Goal: Task Accomplishment & Management: Use online tool/utility

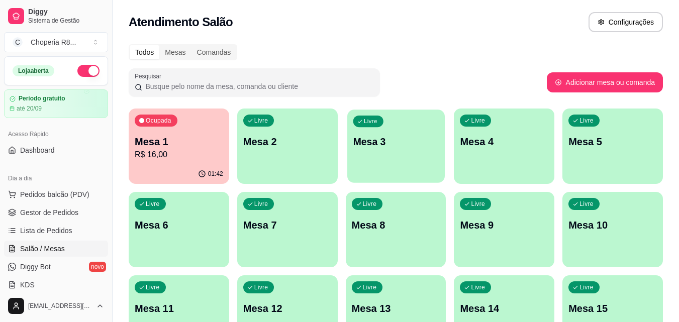
click at [347, 137] on div "Livre Mesa 3" at bounding box center [396, 140] width 98 height 61
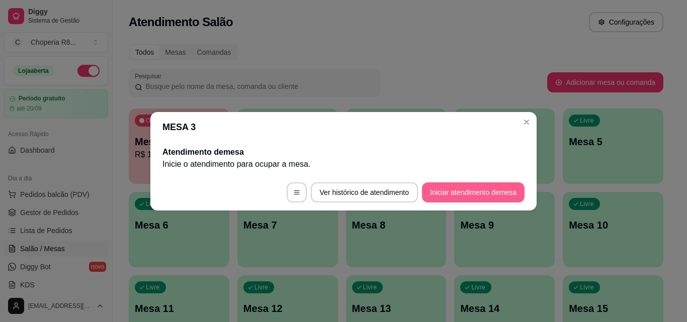
click at [466, 193] on button "Iniciar atendimento de mesa" at bounding box center [473, 193] width 103 height 20
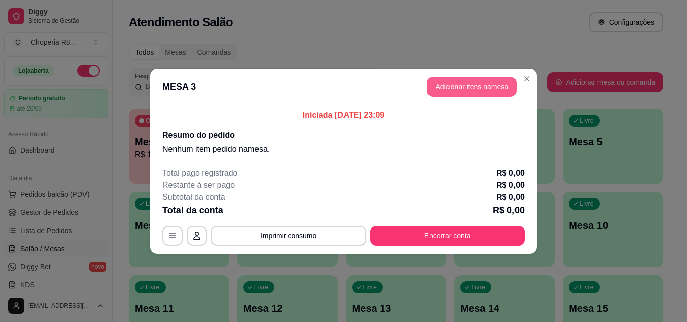
click at [504, 82] on button "Adicionar itens na mesa" at bounding box center [472, 87] width 90 height 20
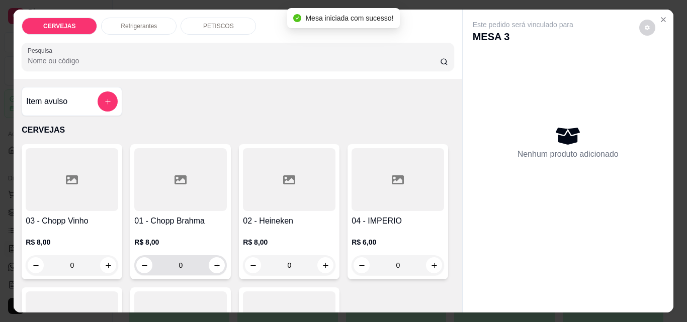
drag, startPoint x: 187, startPoint y: 260, endPoint x: 134, endPoint y: 253, distance: 53.3
click at [136, 255] on div "0" at bounding box center [180, 265] width 89 height 20
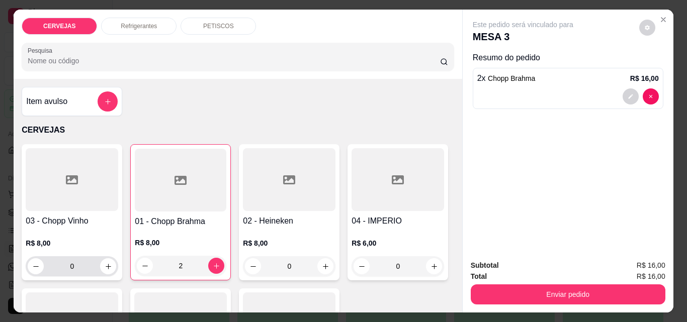
type input "2"
drag, startPoint x: 85, startPoint y: 267, endPoint x: 0, endPoint y: 262, distance: 85.1
click at [0, 262] on div "CERVEJAS Refrigerantes PETISCOS Pesquisa Item avulso CERVEJAS 03 - Chopp Vinho …" at bounding box center [343, 161] width 687 height 322
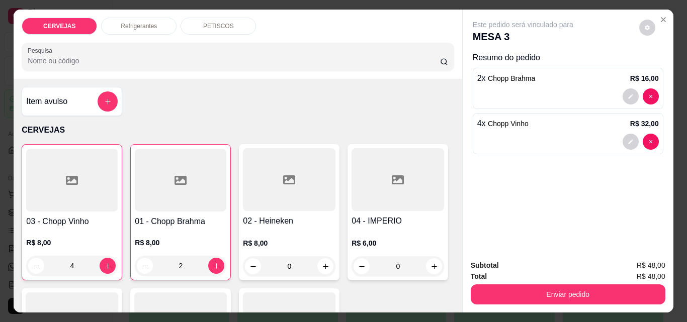
type input "4"
click at [139, 12] on div "CERVEJAS Refrigerantes PETISCOS Pesquisa" at bounding box center [238, 44] width 448 height 69
click at [141, 18] on div "Refrigerantes" at bounding box center [138, 26] width 75 height 17
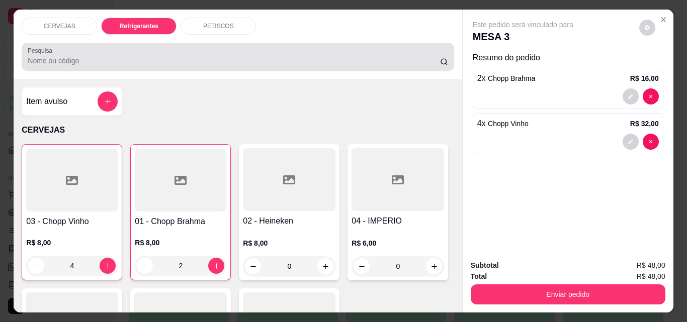
scroll to position [26, 0]
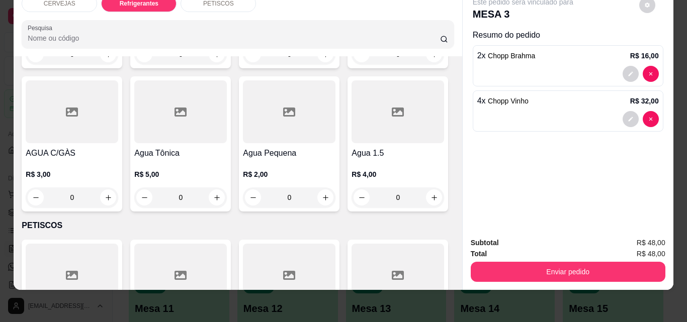
drag, startPoint x: 299, startPoint y: 189, endPoint x: 242, endPoint y: 187, distance: 56.4
click at [245, 64] on div "0" at bounding box center [289, 54] width 89 height 20
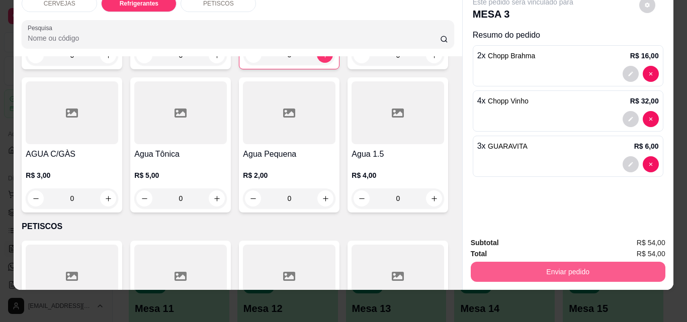
type input "3"
click at [564, 262] on button "Enviar pedido" at bounding box center [567, 272] width 189 height 20
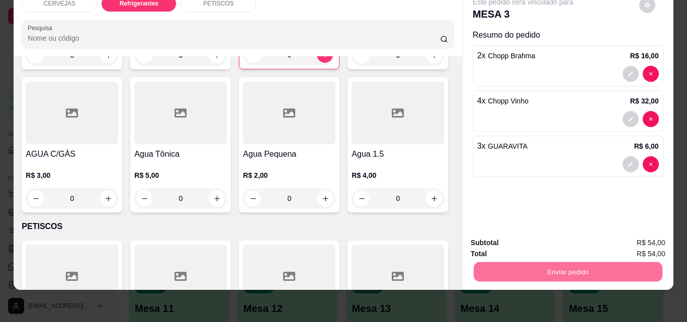
click at [539, 239] on button "Não registrar e enviar pedido" at bounding box center [535, 239] width 102 height 19
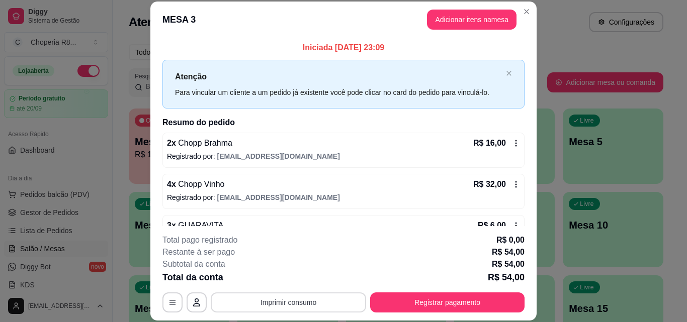
click at [319, 301] on button "Imprimir consumo" at bounding box center [288, 303] width 155 height 20
click at [303, 285] on button "IMPRESSORA" at bounding box center [287, 280] width 73 height 16
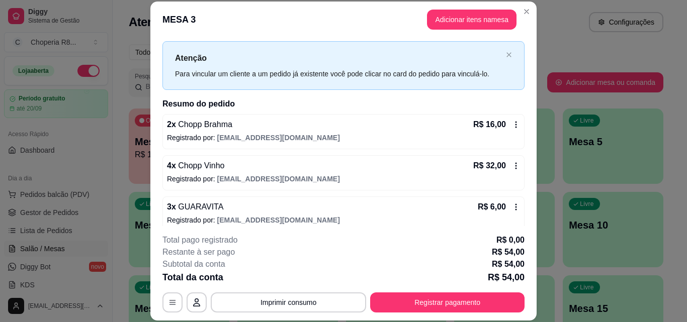
scroll to position [28, 0]
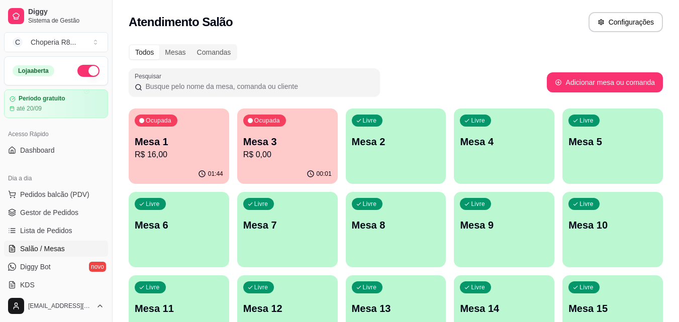
click at [286, 134] on div "Ocupada Mesa 3 R$ 0,00" at bounding box center [287, 137] width 101 height 56
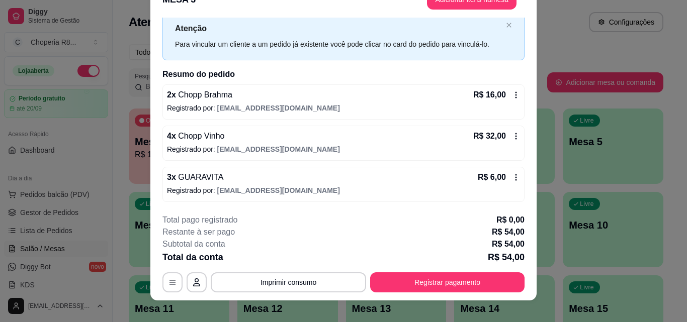
scroll to position [31, 0]
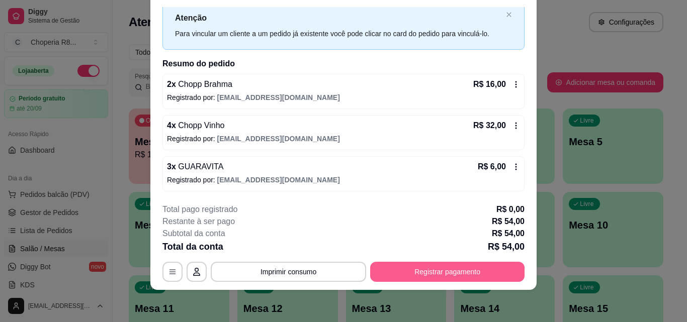
click at [414, 267] on button "Registrar pagamento" at bounding box center [447, 272] width 154 height 20
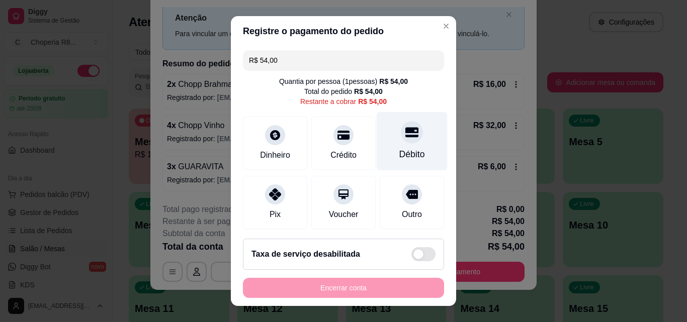
click at [394, 146] on div "Débito" at bounding box center [412, 141] width 71 height 59
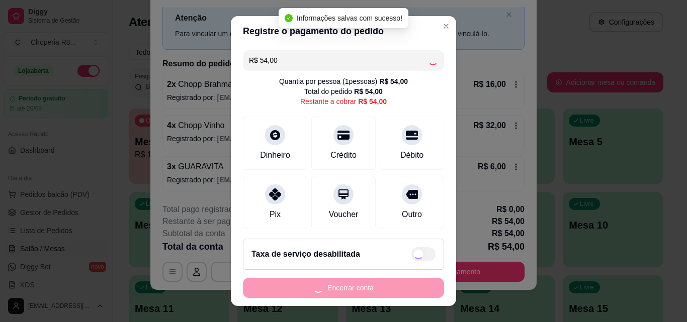
type input "R$ 0,00"
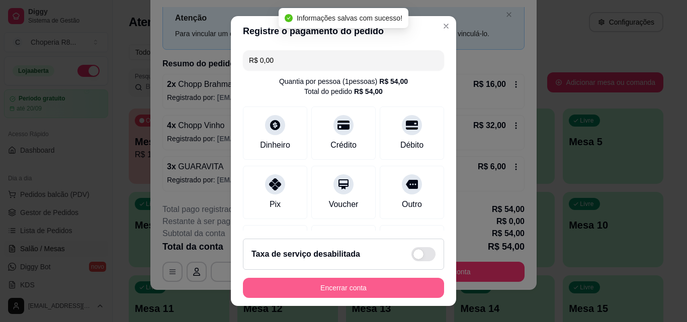
click at [364, 281] on button "Encerrar conta" at bounding box center [343, 288] width 201 height 20
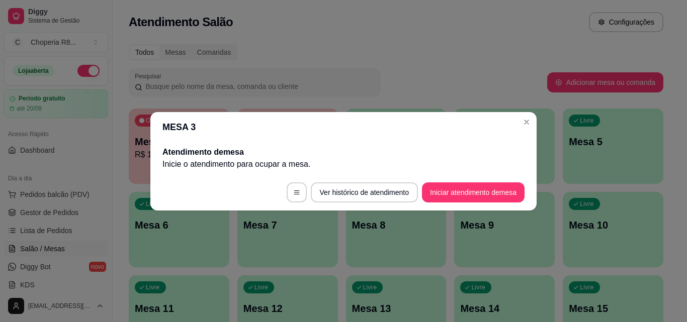
scroll to position [0, 0]
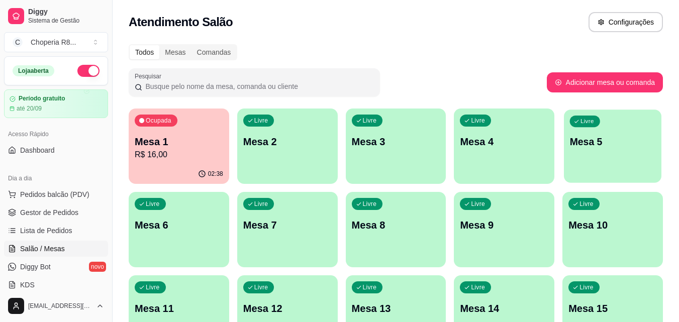
click at [601, 157] on div "Livre Mesa 5" at bounding box center [613, 140] width 98 height 61
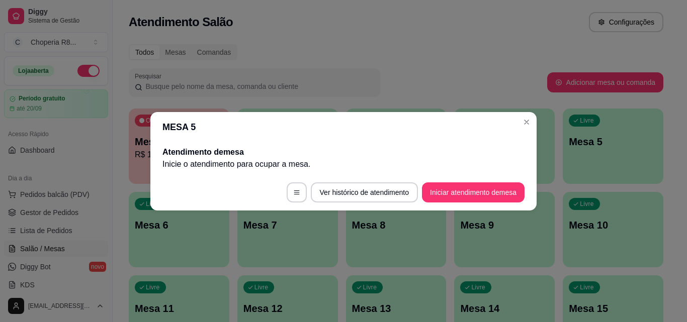
click at [482, 182] on footer "Ver histórico de atendimento Iniciar atendimento de mesa" at bounding box center [343, 192] width 386 height 36
click at [482, 184] on button "Iniciar atendimento de mesa" at bounding box center [473, 193] width 100 height 20
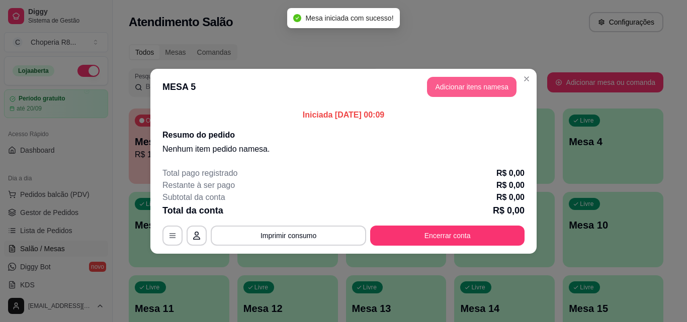
click at [440, 83] on button "Adicionar itens na mesa" at bounding box center [472, 87] width 90 height 20
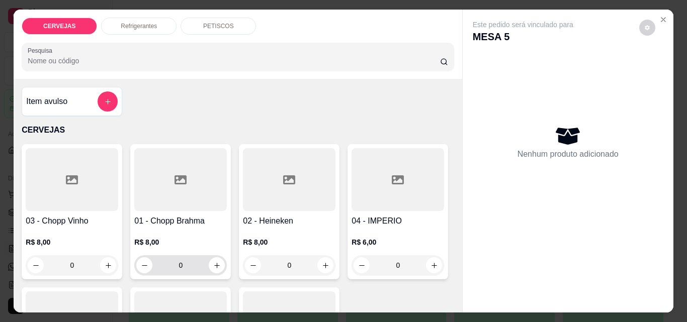
click at [170, 262] on input "0" at bounding box center [180, 265] width 56 height 20
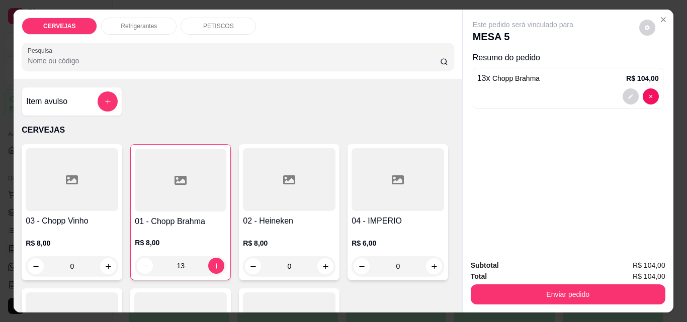
type input "13"
click at [135, 26] on p "Refrigerantes" at bounding box center [139, 26] width 36 height 8
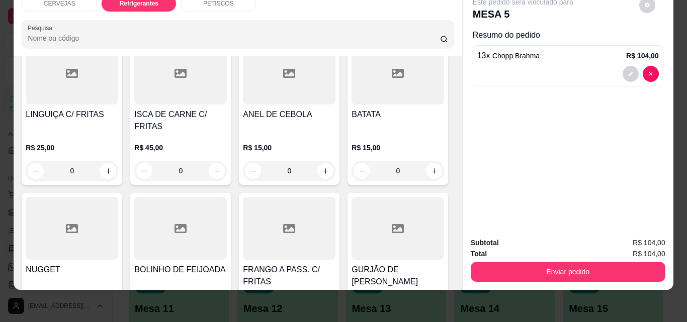
scroll to position [697, 0]
type input "1"
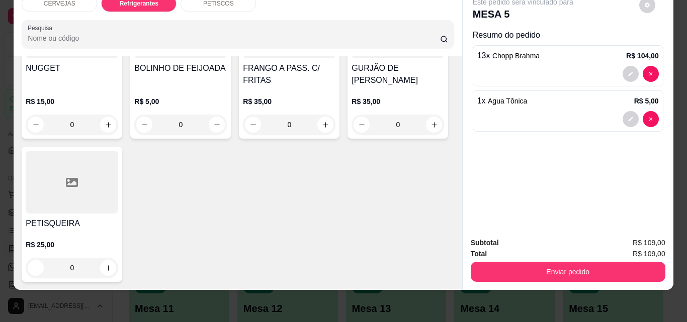
scroll to position [949, 0]
type input "1"
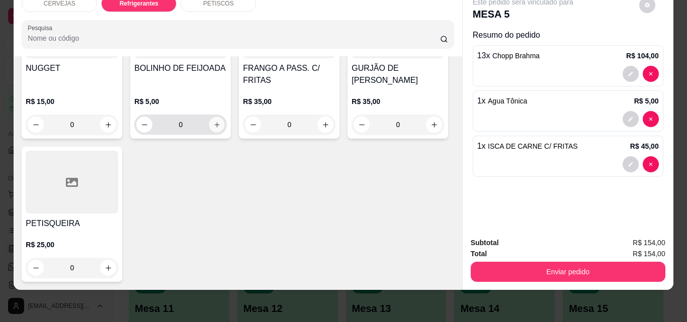
click at [219, 122] on icon "increase-product-quantity" at bounding box center [216, 124] width 5 height 5
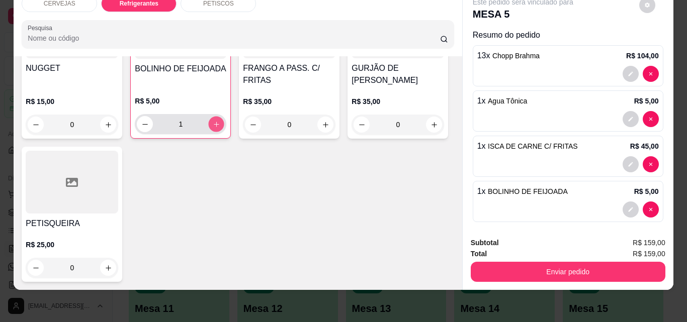
click at [220, 121] on icon "increase-product-quantity" at bounding box center [217, 125] width 8 height 8
type input "2"
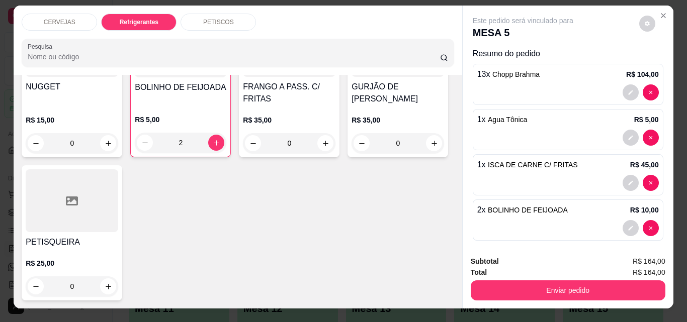
scroll to position [0, 0]
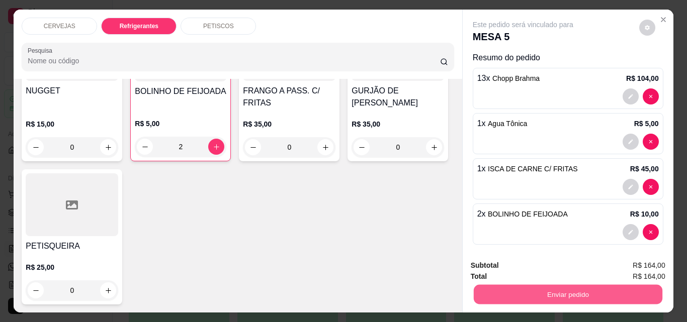
click at [569, 295] on button "Enviar pedido" at bounding box center [567, 295] width 189 height 20
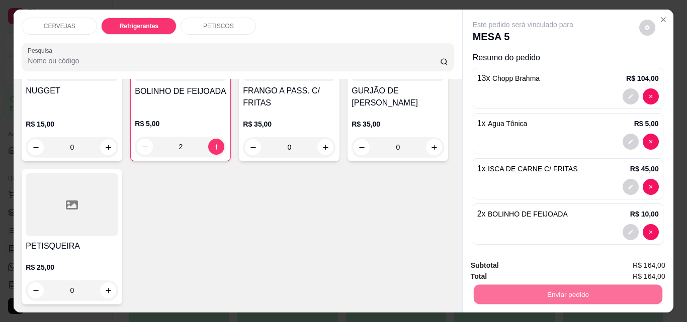
click at [510, 261] on button "Não registrar e enviar pedido" at bounding box center [535, 265] width 102 height 19
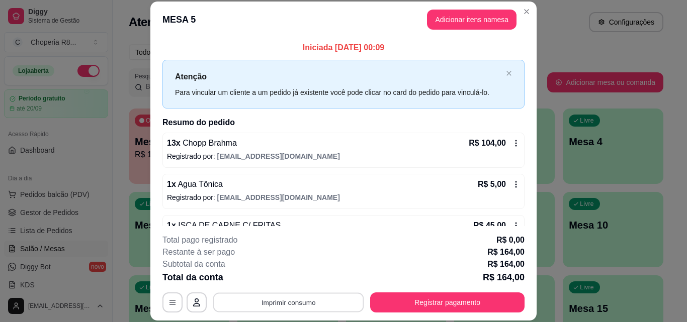
click at [334, 297] on button "Imprimir consumo" at bounding box center [288, 303] width 151 height 20
click at [312, 281] on button "IMPRESSORA" at bounding box center [287, 280] width 70 height 16
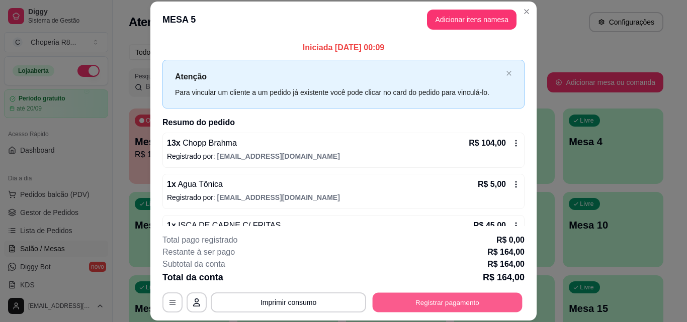
click at [416, 296] on button "Registrar pagamento" at bounding box center [448, 303] width 150 height 20
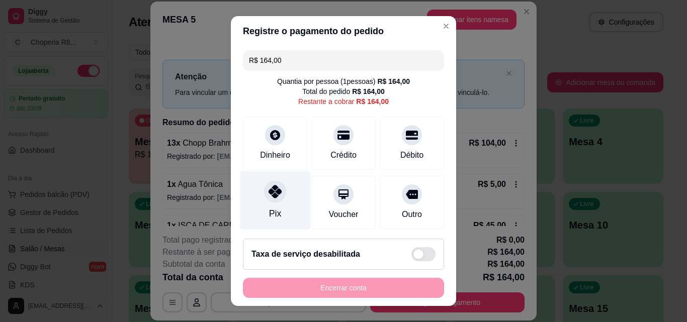
click at [279, 196] on div at bounding box center [275, 192] width 22 height 22
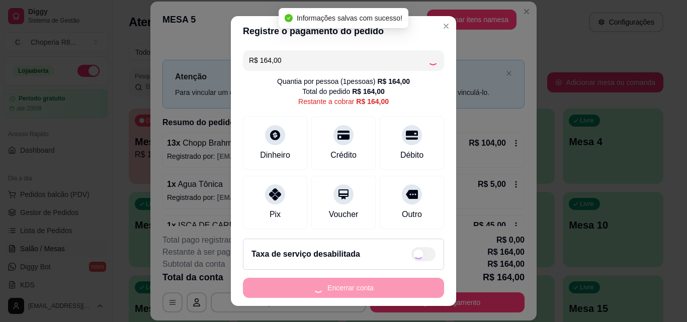
type input "R$ 0,00"
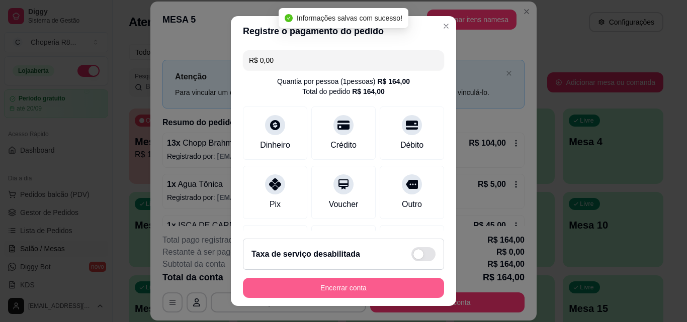
click at [321, 289] on button "Encerrar conta" at bounding box center [343, 288] width 201 height 20
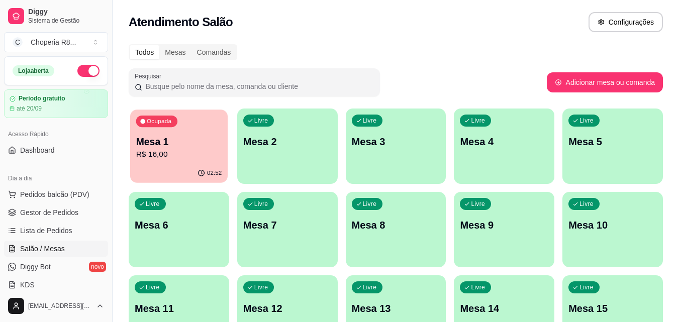
click at [193, 138] on p "Mesa 1" at bounding box center [179, 142] width 86 height 14
click at [389, 141] on p "Mesa 3" at bounding box center [396, 142] width 86 height 14
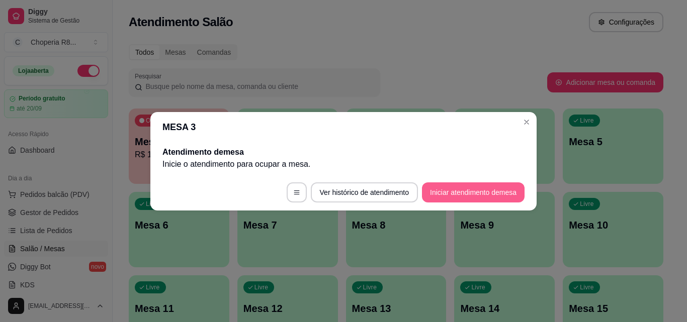
click at [468, 196] on button "Iniciar atendimento de mesa" at bounding box center [473, 193] width 103 height 20
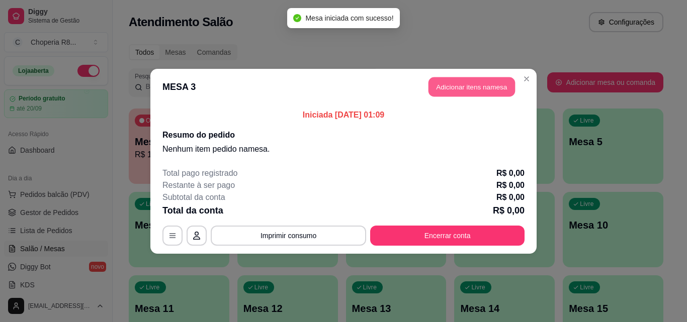
click at [470, 90] on button "Adicionar itens na mesa" at bounding box center [471, 87] width 86 height 20
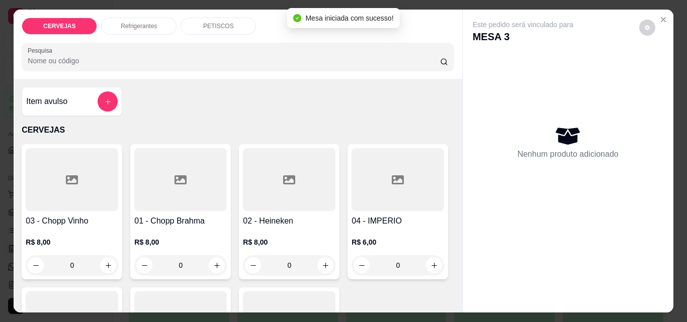
drag, startPoint x: 187, startPoint y: 262, endPoint x: 147, endPoint y: 261, distance: 39.7
click at [147, 261] on div "0" at bounding box center [180, 265] width 89 height 20
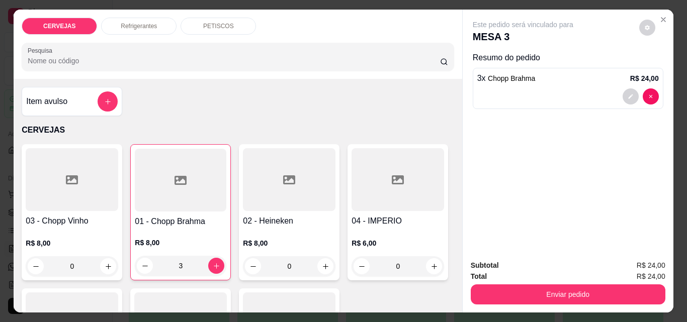
type input "3"
drag, startPoint x: 530, startPoint y: 279, endPoint x: 530, endPoint y: 285, distance: 6.0
click at [530, 282] on div "Enviar pedido" at bounding box center [568, 293] width 195 height 23
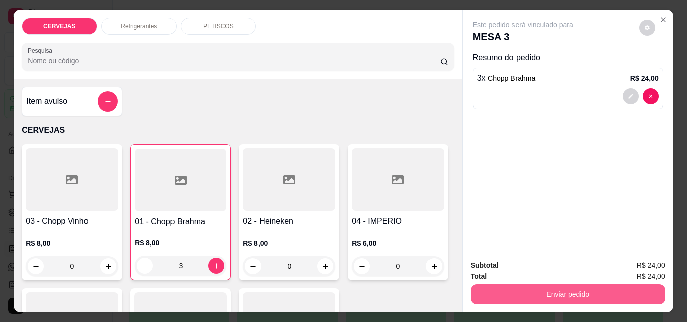
click at [531, 285] on button "Enviar pedido" at bounding box center [568, 295] width 195 height 20
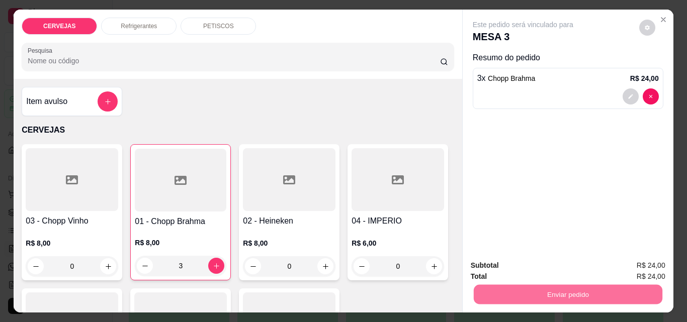
click at [539, 259] on button "Não registrar e enviar pedido" at bounding box center [534, 265] width 105 height 19
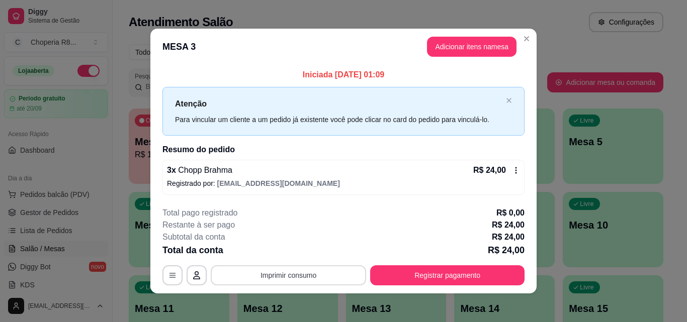
click at [295, 276] on button "Imprimir consumo" at bounding box center [288, 276] width 155 height 20
click at [294, 258] on button "IMPRESSORA" at bounding box center [287, 252] width 73 height 16
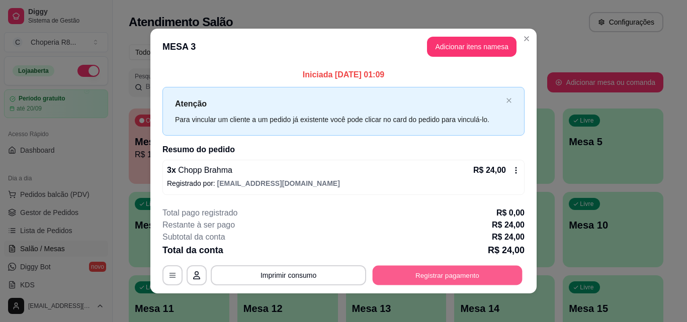
click at [437, 273] on button "Registrar pagamento" at bounding box center [448, 276] width 150 height 20
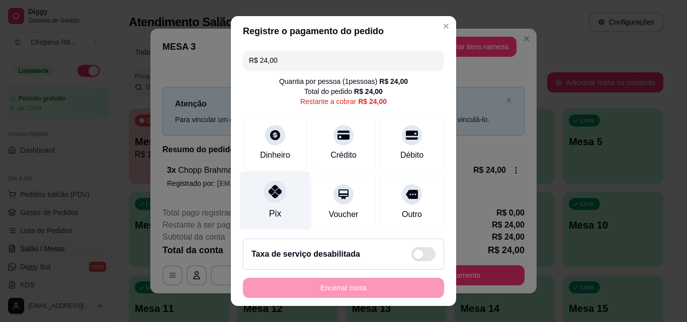
click at [271, 203] on div "Pix" at bounding box center [275, 200] width 71 height 59
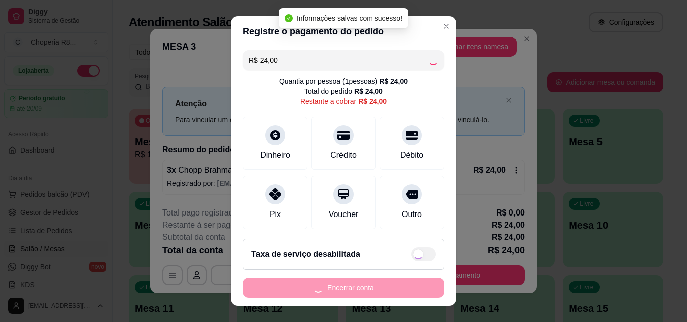
type input "R$ 0,00"
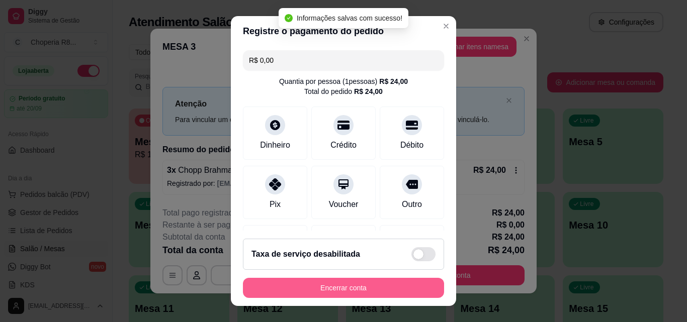
click at [366, 291] on button "Encerrar conta" at bounding box center [343, 288] width 201 height 20
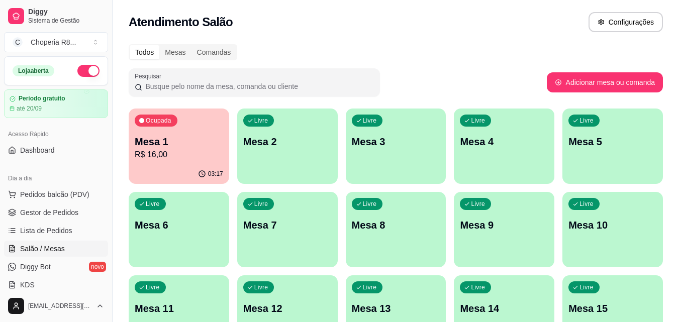
click at [141, 131] on div "Ocupada Mesa 1 R$ 16,00" at bounding box center [179, 137] width 101 height 56
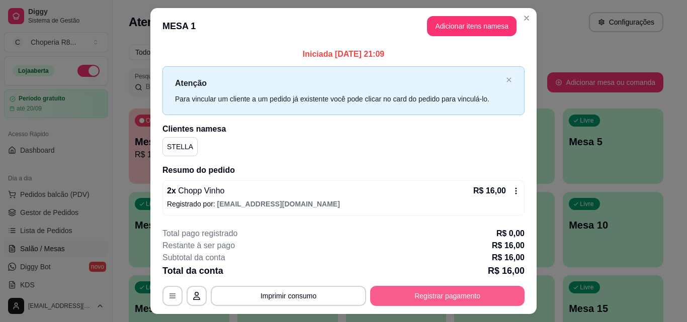
click at [402, 294] on button "Registrar pagamento" at bounding box center [447, 296] width 154 height 20
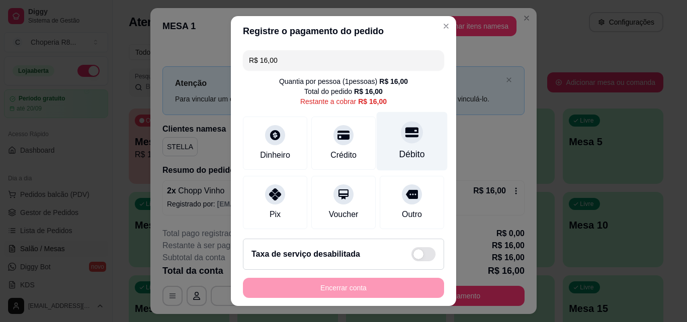
click at [399, 147] on div "Débito" at bounding box center [412, 141] width 71 height 59
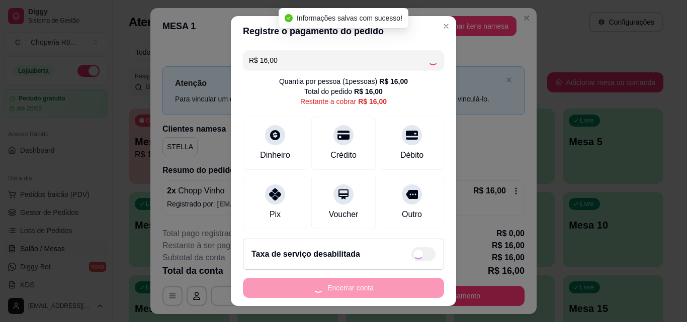
type input "R$ 0,00"
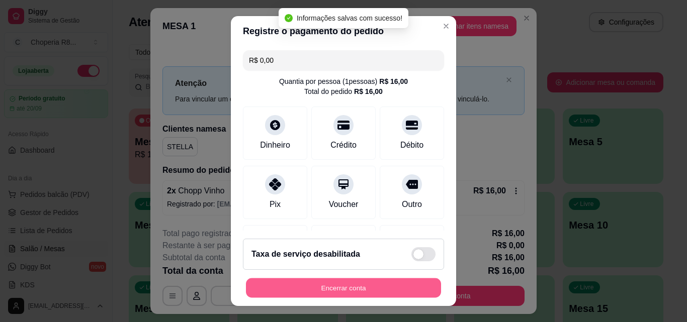
click at [364, 284] on button "Encerrar conta" at bounding box center [343, 289] width 195 height 20
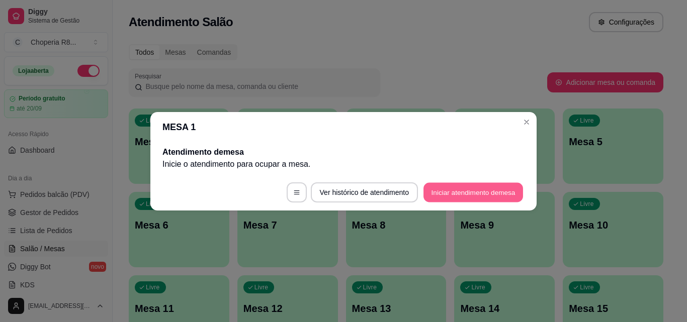
click at [481, 190] on button "Iniciar atendimento de mesa" at bounding box center [473, 193] width 100 height 20
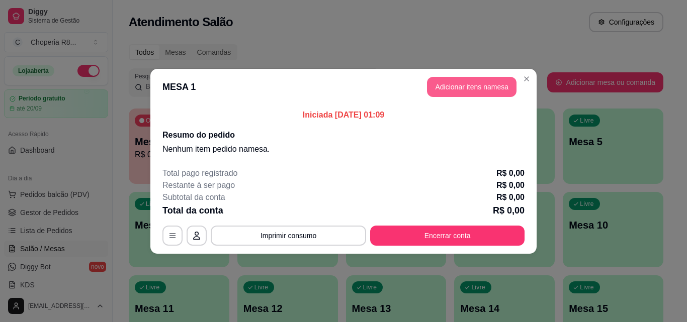
click at [497, 89] on button "Adicionar itens na mesa" at bounding box center [472, 87] width 90 height 20
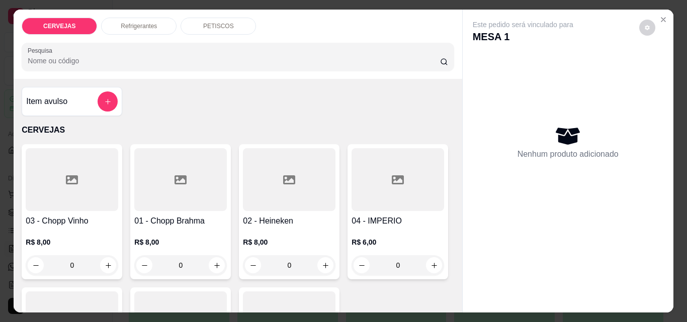
drag, startPoint x: 189, startPoint y: 265, endPoint x: 85, endPoint y: 249, distance: 105.3
click at [89, 251] on div "03 - Chopp Vinho R$ 8,00 0 01 - Chopp Brahma R$ 8,00 0 02 - Heineken R$ 8,00 0 …" at bounding box center [238, 283] width 432 height 279
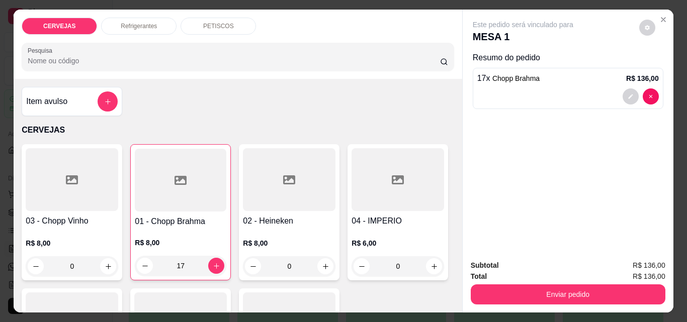
type input "17"
click at [144, 18] on div "Refrigerantes" at bounding box center [138, 26] width 75 height 17
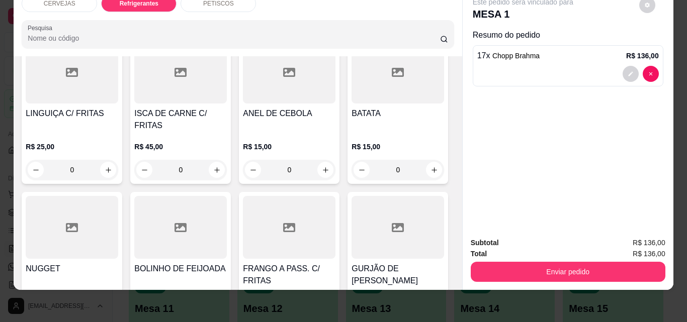
scroll to position [697, 0]
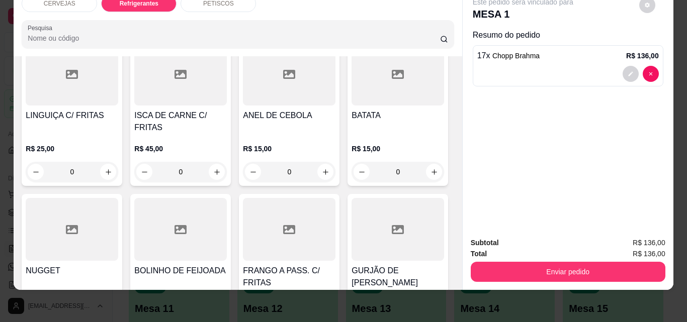
type input "1"
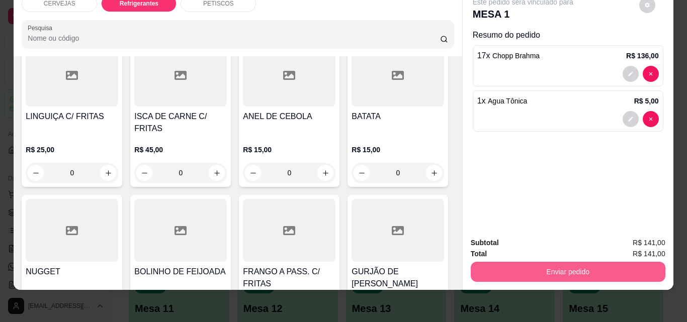
click at [564, 269] on button "Enviar pedido" at bounding box center [568, 272] width 195 height 20
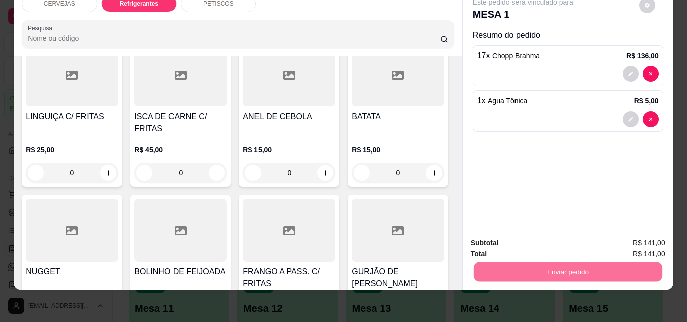
click at [500, 247] on button "Não registrar e enviar pedido" at bounding box center [534, 239] width 105 height 19
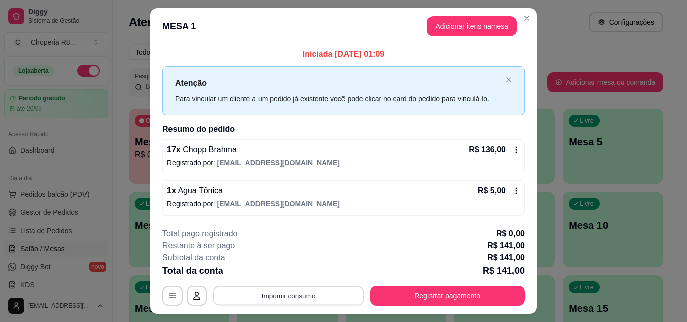
click at [304, 298] on button "Imprimir consumo" at bounding box center [288, 297] width 151 height 20
click at [299, 268] on button "IMPRESSORA" at bounding box center [287, 273] width 73 height 16
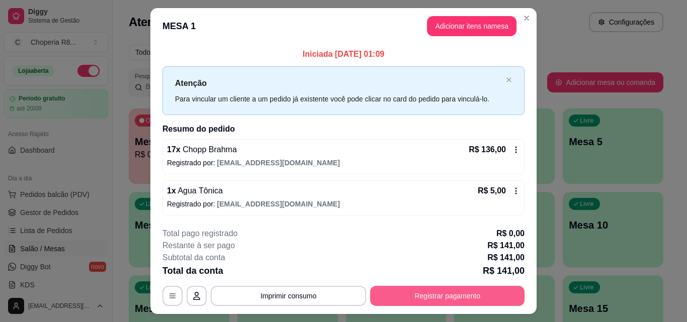
click at [418, 292] on button "Registrar pagamento" at bounding box center [447, 296] width 154 height 20
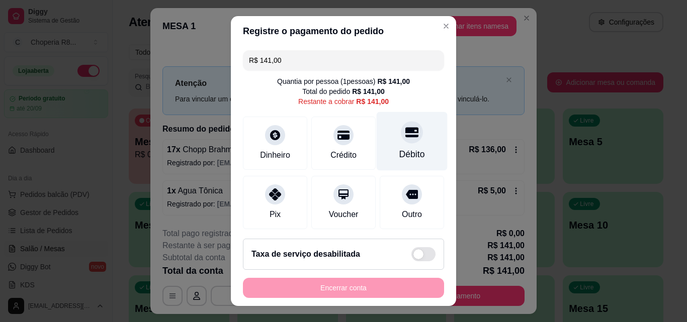
click at [401, 140] on div at bounding box center [412, 132] width 22 height 22
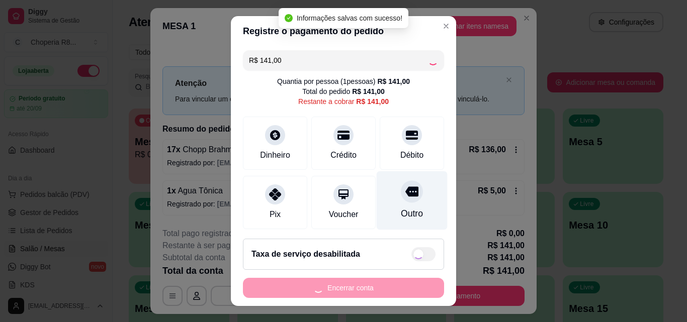
type input "R$ 0,00"
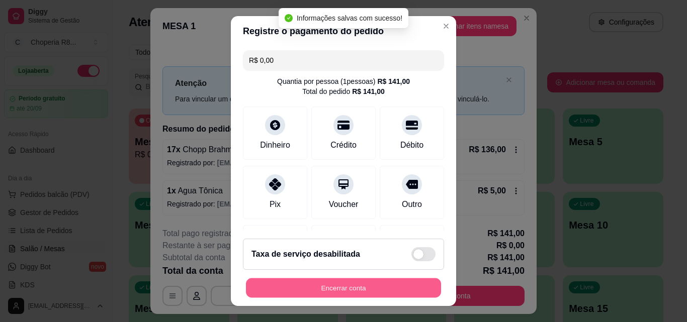
click at [337, 296] on button "Encerrar conta" at bounding box center [343, 289] width 195 height 20
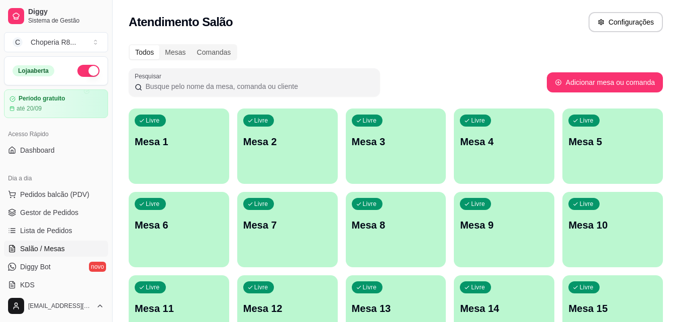
click at [534, 118] on div "Livre Mesa 4" at bounding box center [504, 140] width 101 height 63
